Goal: Transaction & Acquisition: Purchase product/service

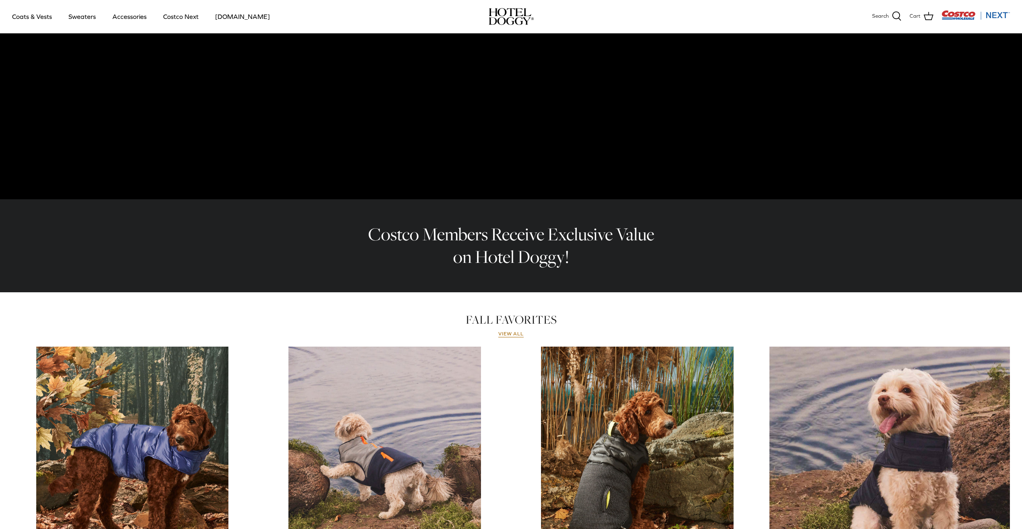
scroll to position [88, 0]
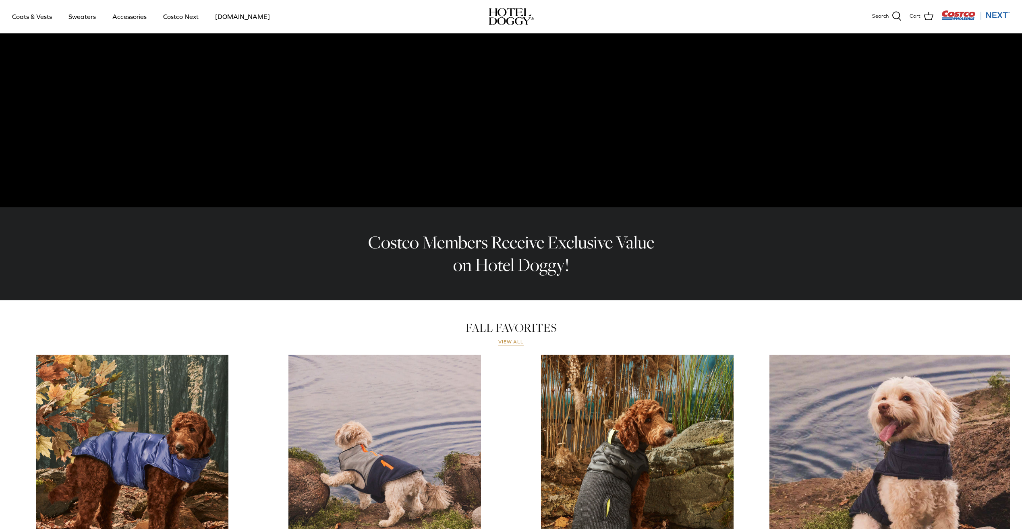
click at [516, 343] on link "View all" at bounding box center [511, 342] width 26 height 6
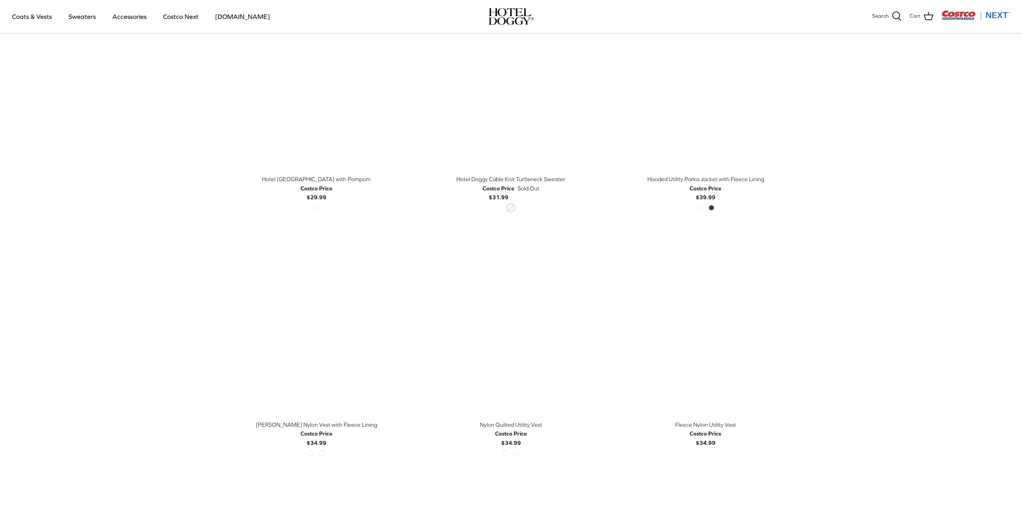
scroll to position [765, 0]
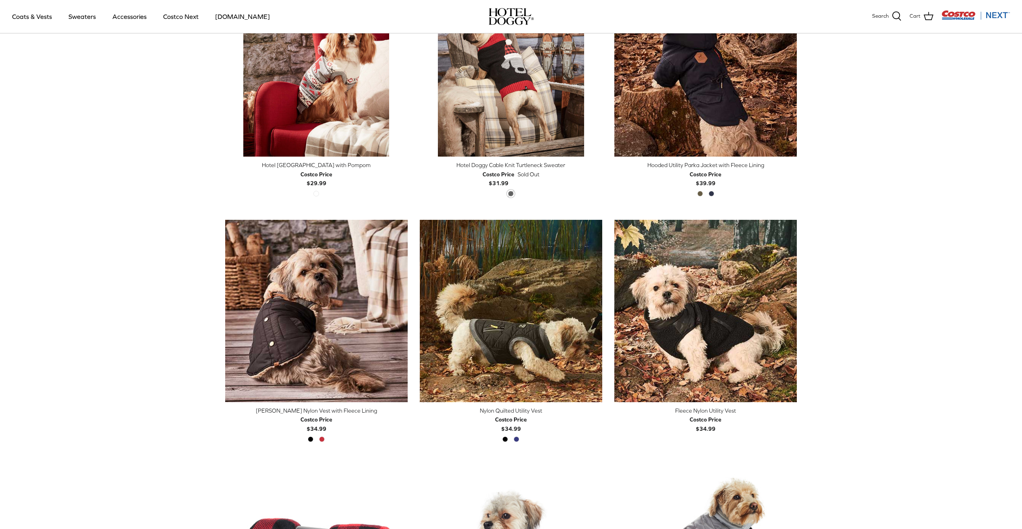
click at [514, 414] on div "Nylon Quilted Utility Vest" at bounding box center [511, 410] width 182 height 9
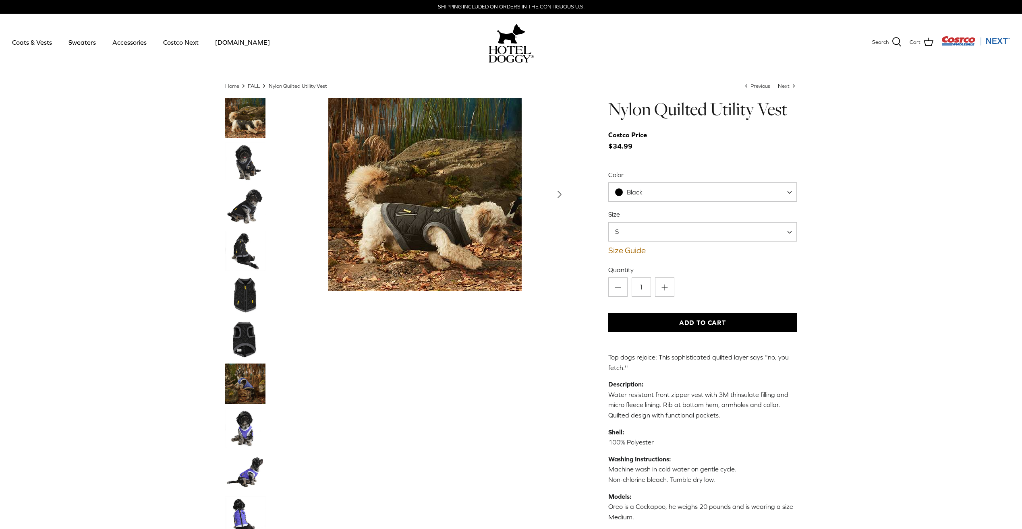
click at [247, 166] on img "Thumbnail Link" at bounding box center [245, 162] width 40 height 40
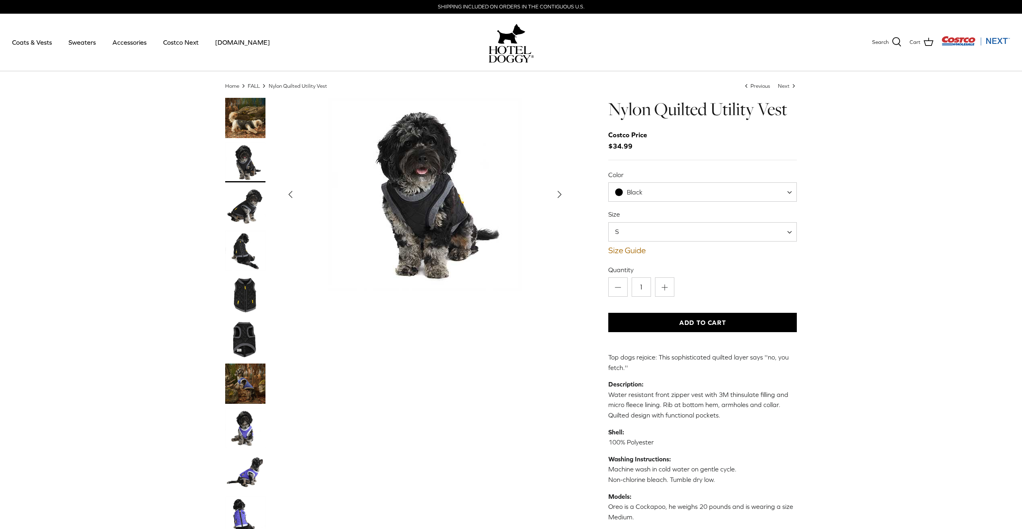
click at [559, 193] on polyline "Next" at bounding box center [559, 194] width 3 height 6
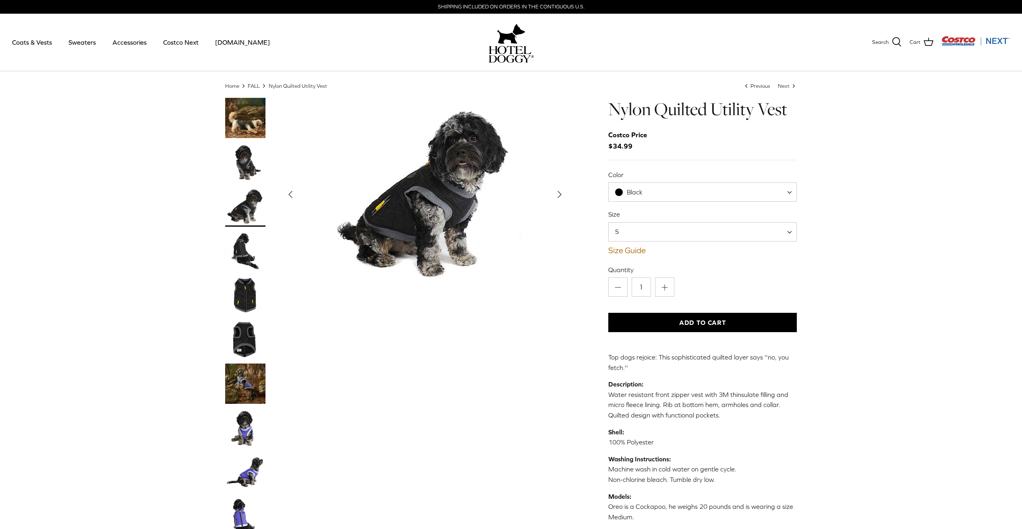
click at [557, 195] on icon "Right" at bounding box center [559, 194] width 13 height 13
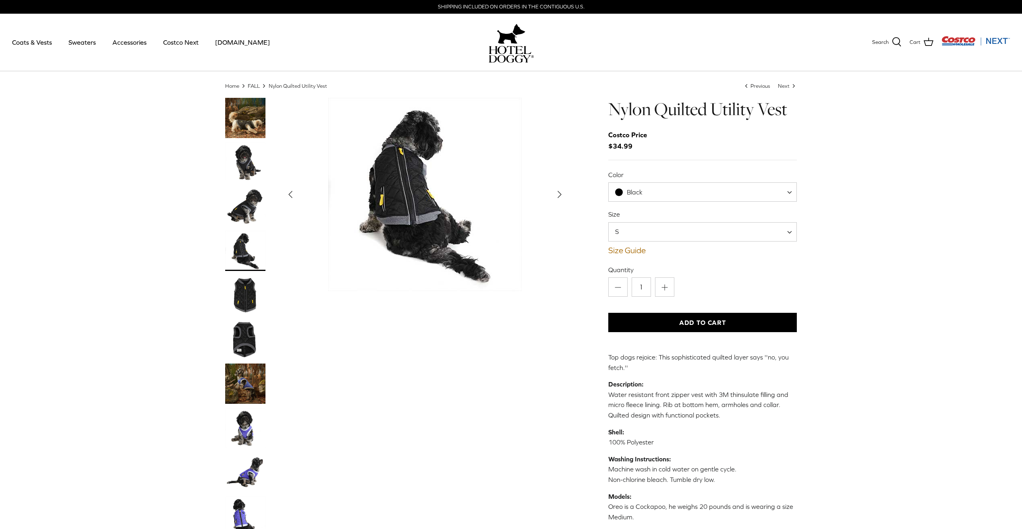
click at [557, 195] on icon "Right" at bounding box center [559, 194] width 13 height 13
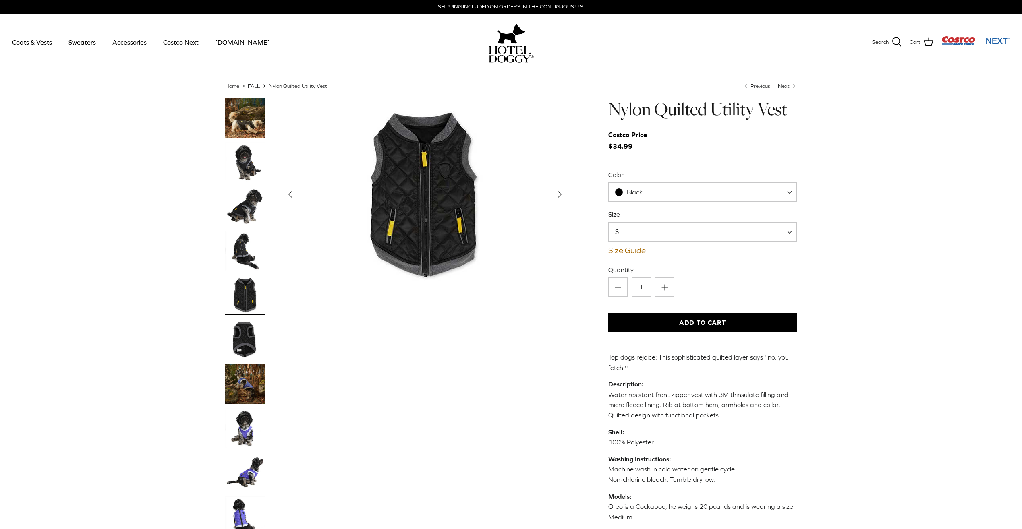
click at [557, 195] on icon "Right" at bounding box center [559, 194] width 13 height 13
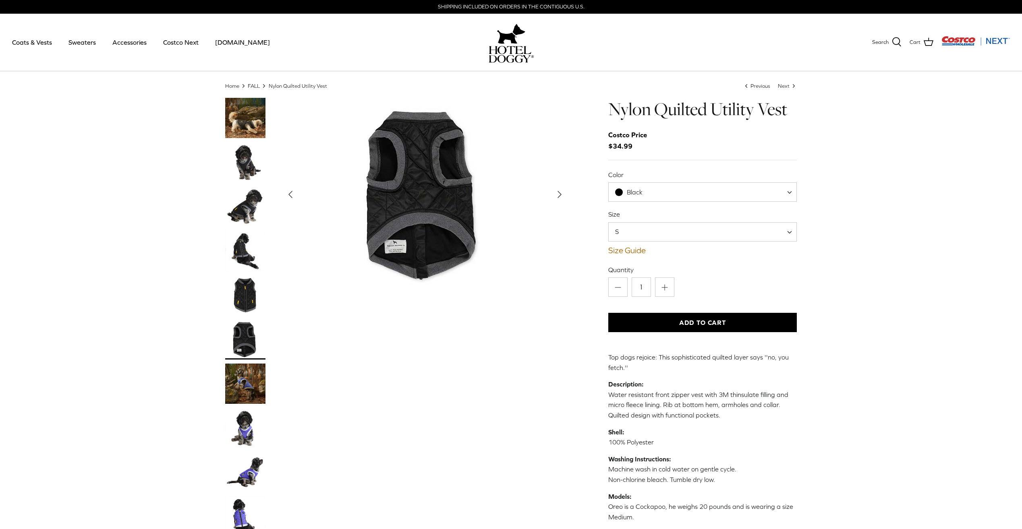
click at [557, 195] on icon "Right" at bounding box center [559, 194] width 13 height 13
